Goal: Browse casually

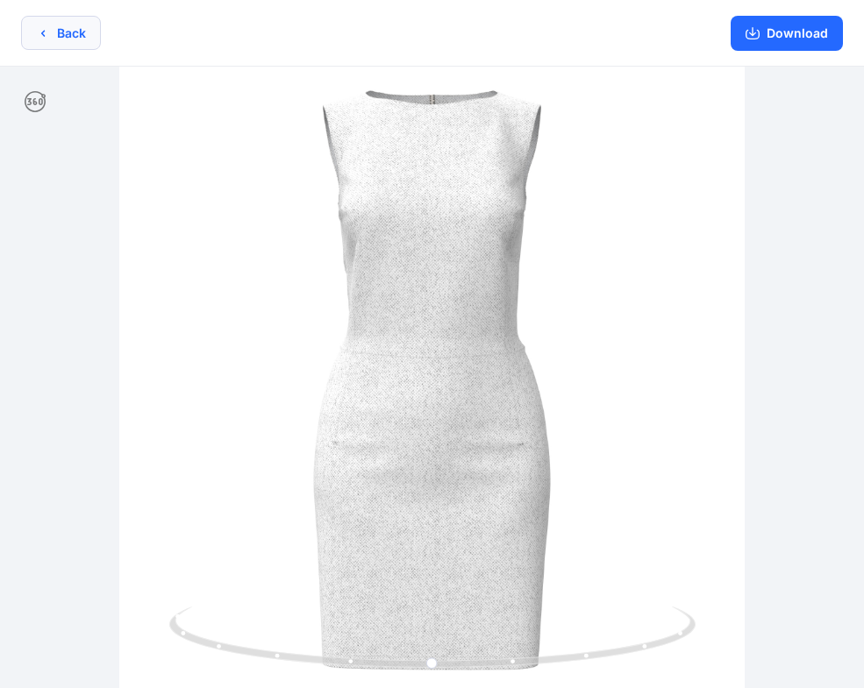
click at [65, 33] on button "Back" at bounding box center [61, 33] width 80 height 34
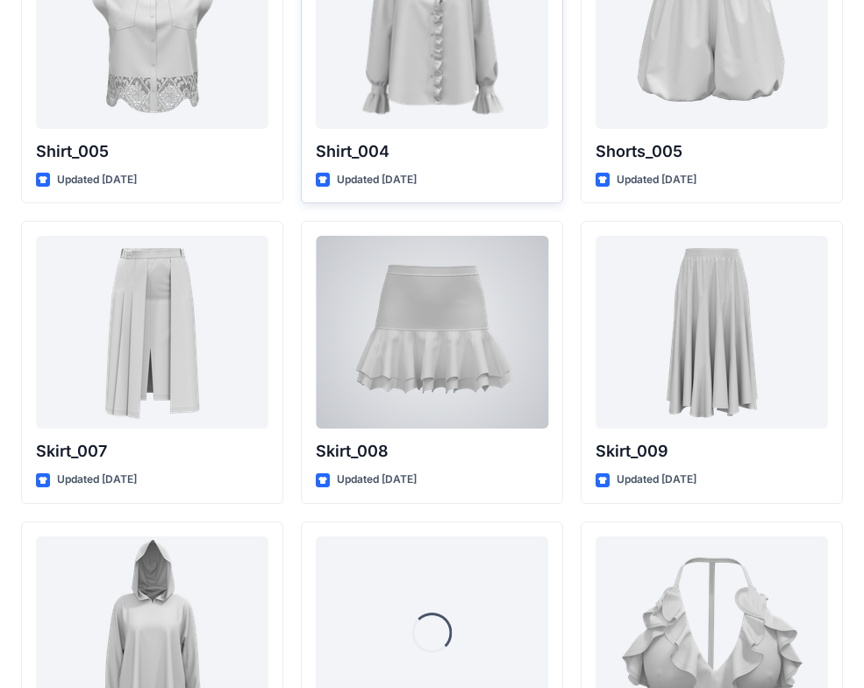
scroll to position [8280, 0]
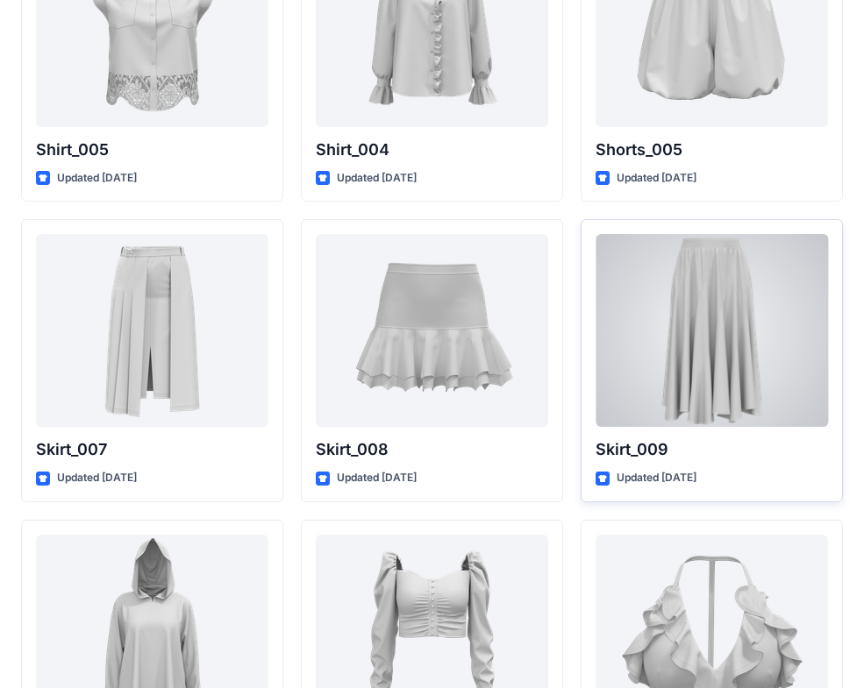
click at [686, 363] on div at bounding box center [711, 330] width 232 height 193
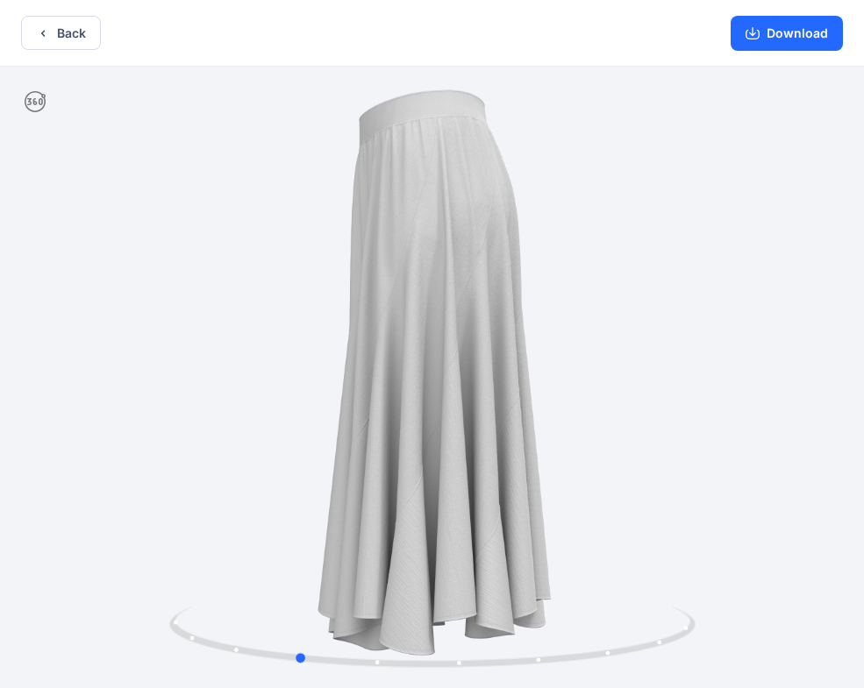
drag, startPoint x: 617, startPoint y: 655, endPoint x: 35, endPoint y: 582, distance: 586.0
click at [0, 581] on html "Back Download Version History" at bounding box center [432, 346] width 864 height 692
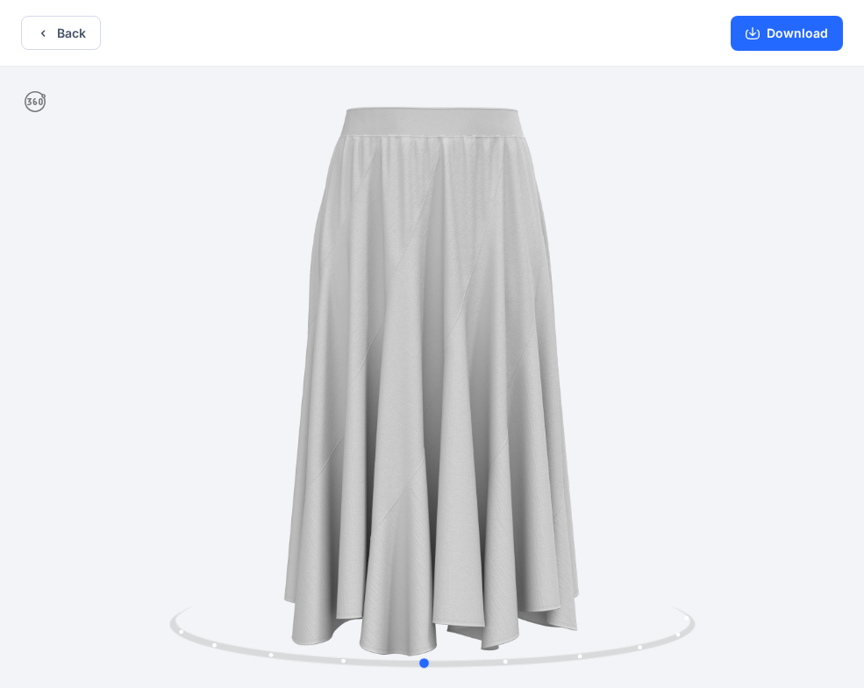
drag, startPoint x: 404, startPoint y: 655, endPoint x: -53, endPoint y: 580, distance: 463.1
click at [0, 580] on html "Back Download Version History" at bounding box center [432, 346] width 864 height 692
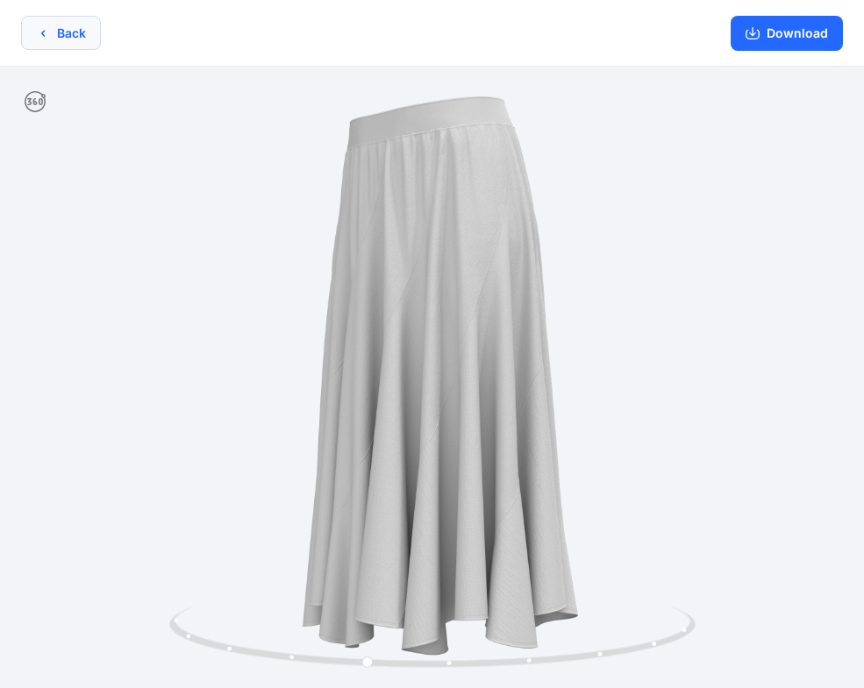
click at [57, 37] on button "Back" at bounding box center [61, 33] width 80 height 34
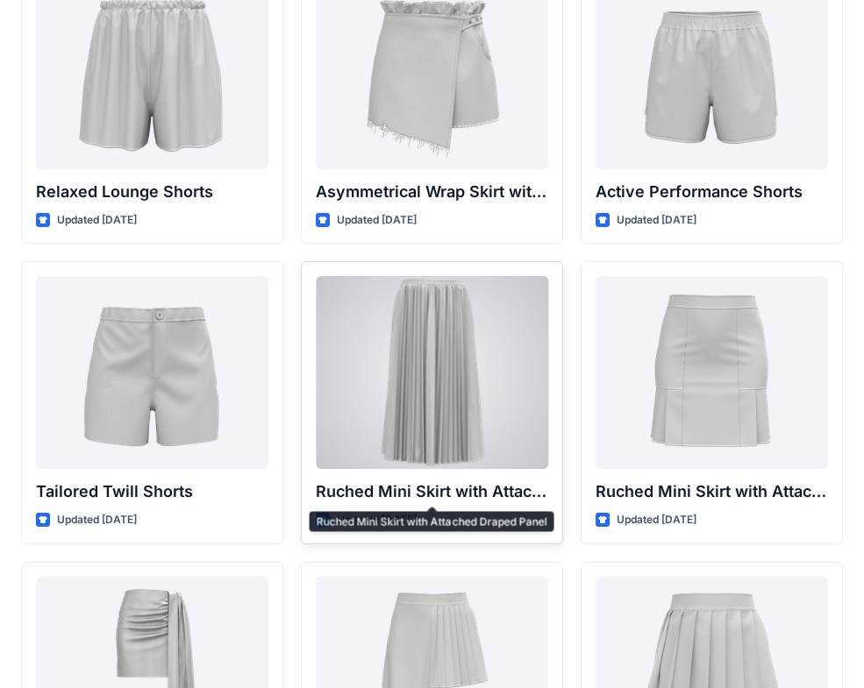
scroll to position [4332, 0]
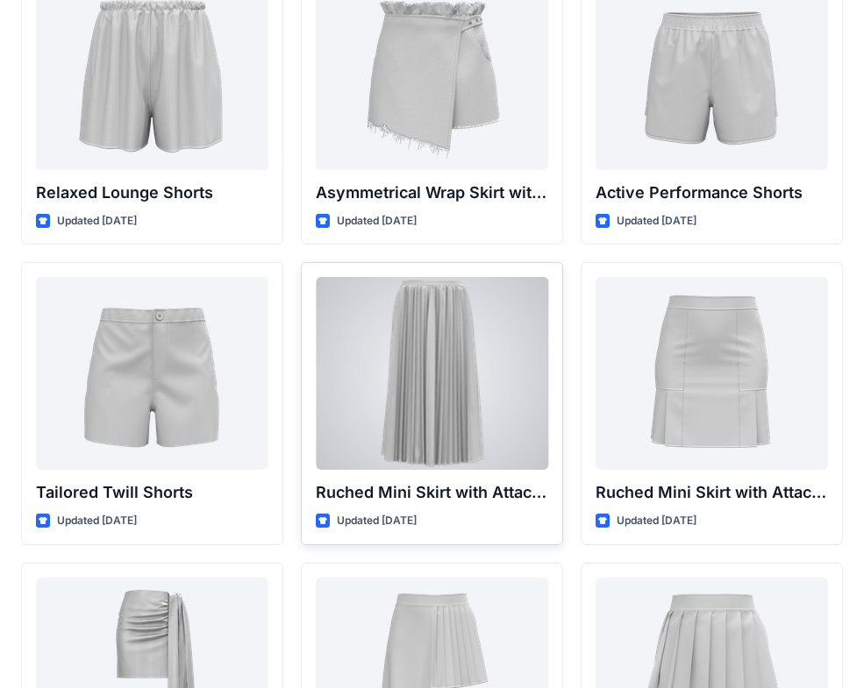
click at [490, 431] on div at bounding box center [432, 373] width 232 height 193
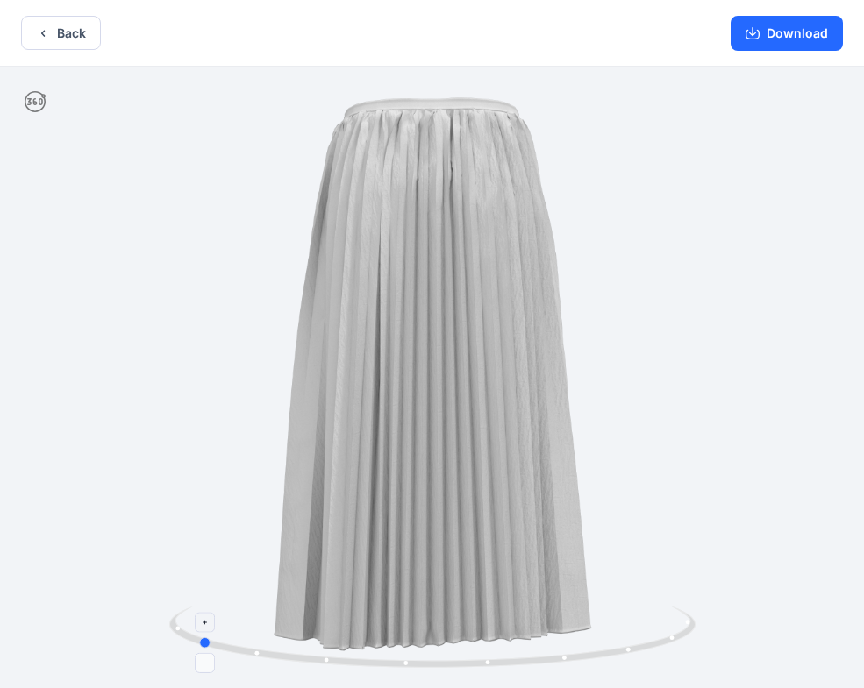
drag, startPoint x: 672, startPoint y: 639, endPoint x: 436, endPoint y: 637, distance: 235.9
click at [436, 637] on icon at bounding box center [434, 640] width 531 height 66
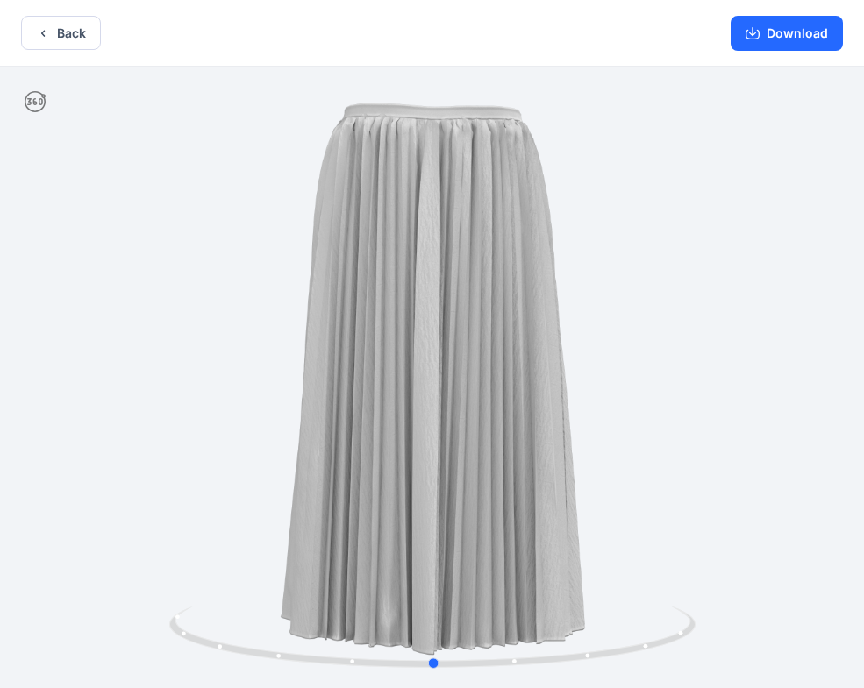
drag, startPoint x: 650, startPoint y: 640, endPoint x: 345, endPoint y: 592, distance: 309.0
click at [345, 592] on div at bounding box center [432, 379] width 864 height 625
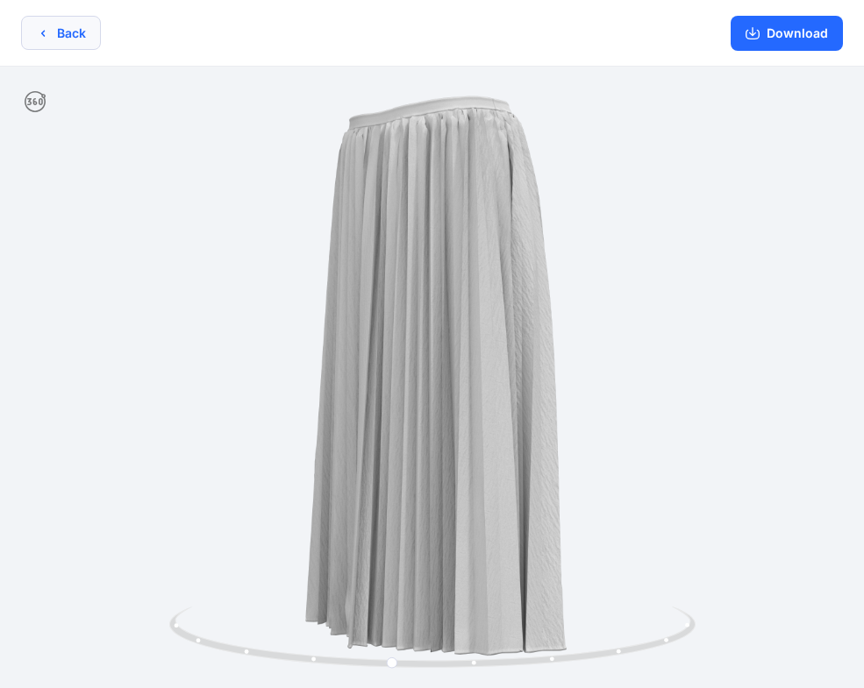
click at [28, 39] on button "Back" at bounding box center [61, 33] width 80 height 34
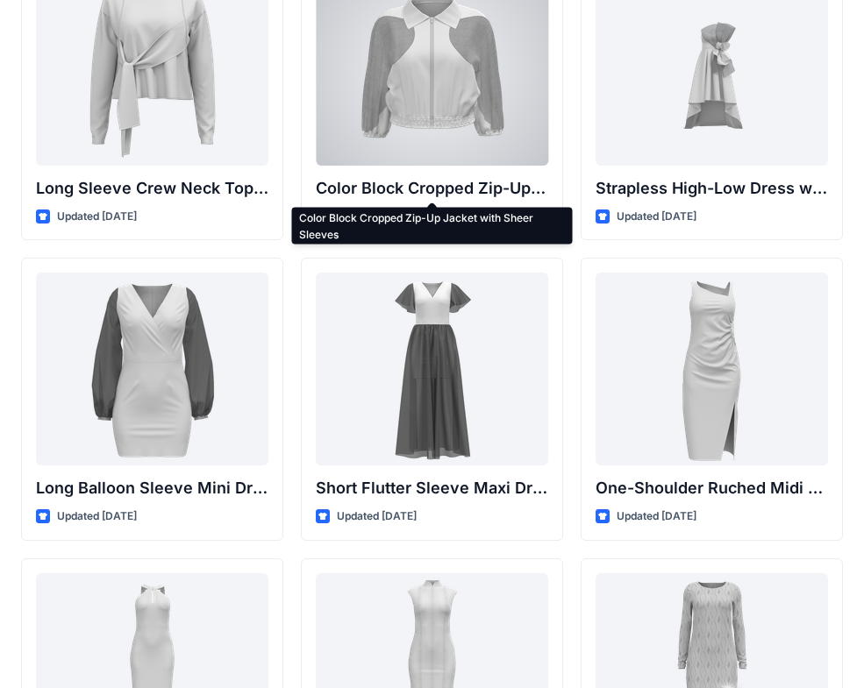
scroll to position [633, 0]
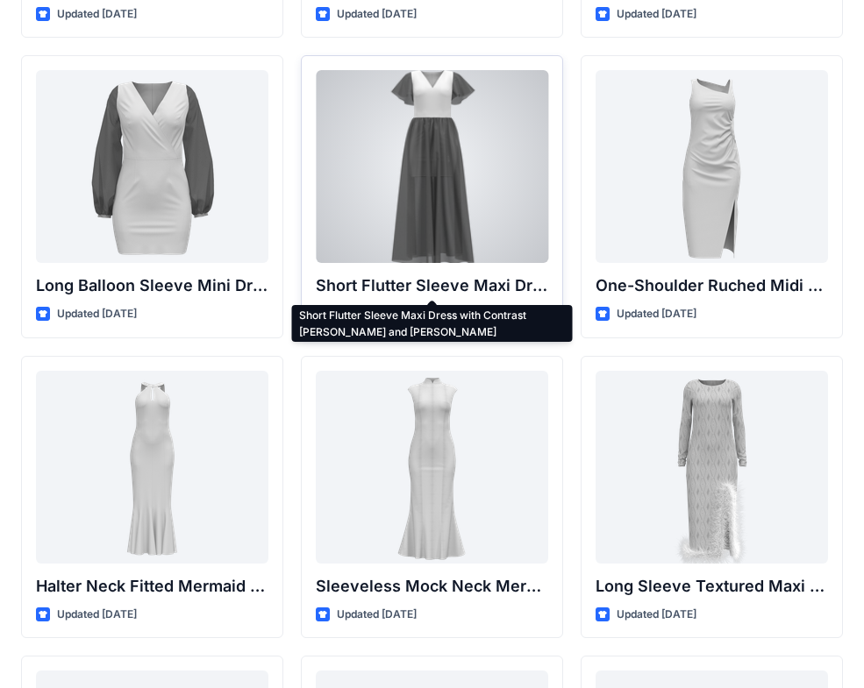
click at [449, 282] on p "Short Flutter Sleeve Maxi Dress with Contrast [PERSON_NAME] and [PERSON_NAME]" at bounding box center [432, 286] width 232 height 25
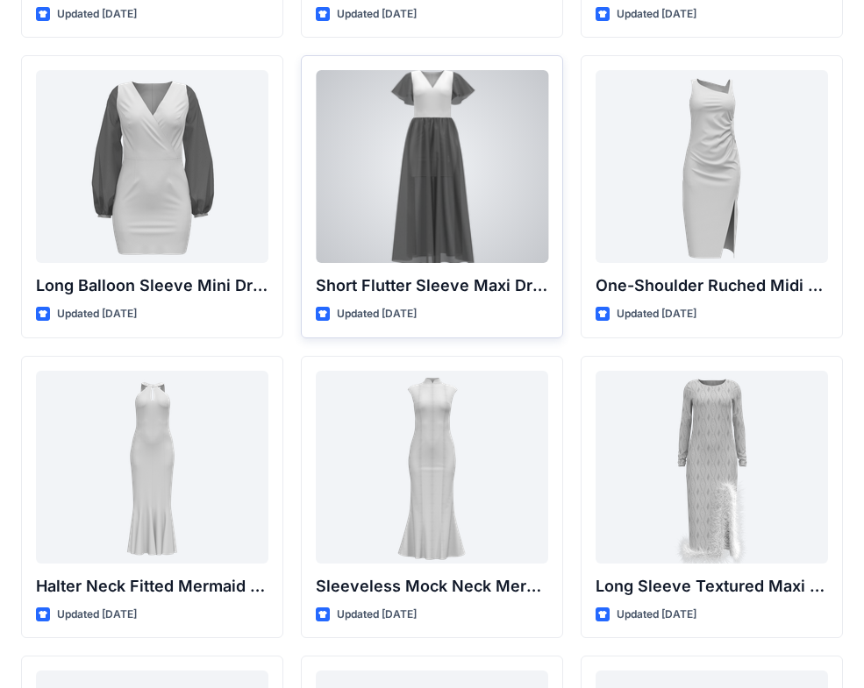
click at [492, 160] on div at bounding box center [432, 166] width 232 height 193
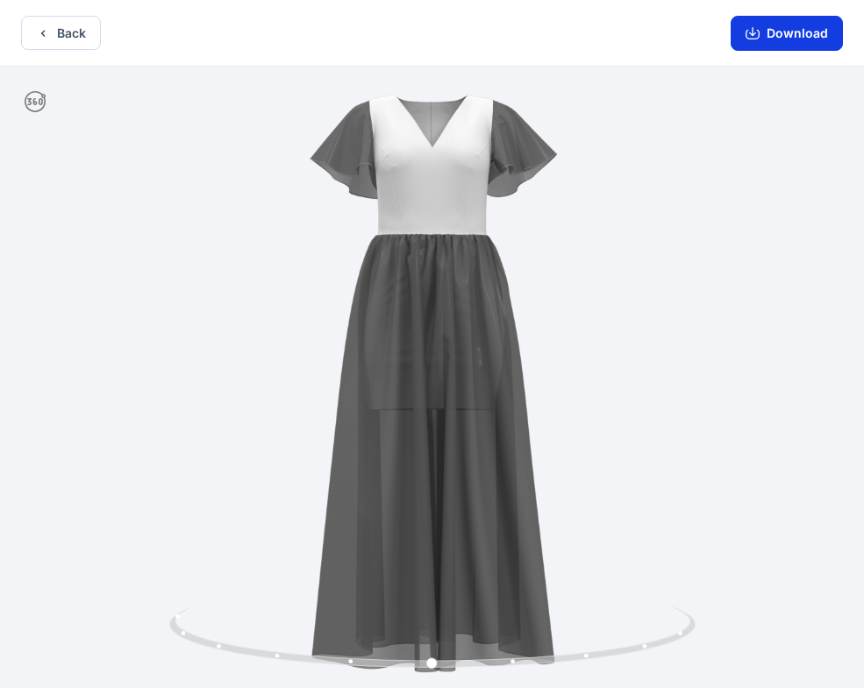
click at [806, 40] on button "Download" at bounding box center [787, 33] width 112 height 35
click at [753, 31] on icon "button" at bounding box center [752, 33] width 14 height 14
drag, startPoint x: 329, startPoint y: 26, endPoint x: 375, endPoint y: 183, distance: 163.7
click at [375, 183] on div "Back Download Version History" at bounding box center [432, 346] width 864 height 692
